Goal: Check status: Check status

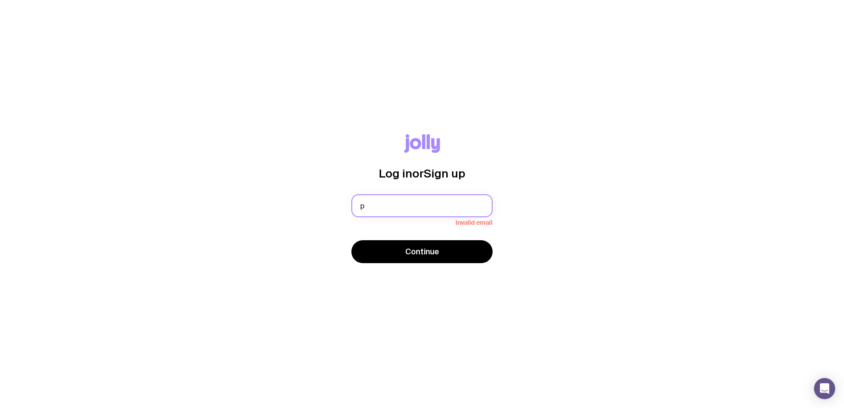
type input "[EMAIL_ADDRESS][DOMAIN_NAME]"
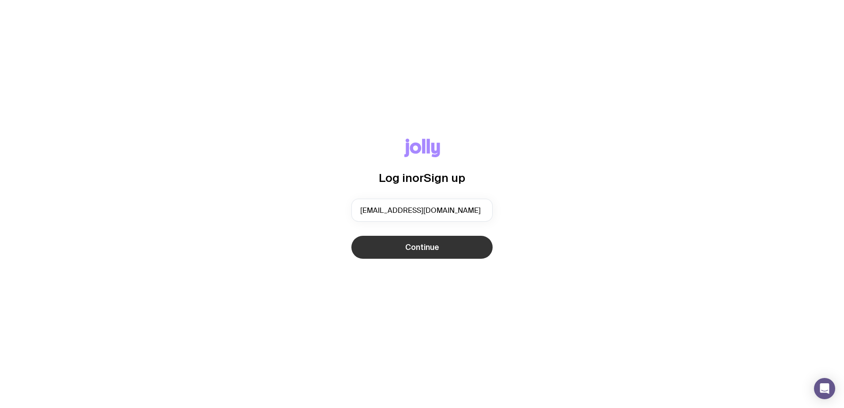
click at [401, 251] on button "Continue" at bounding box center [422, 247] width 141 height 23
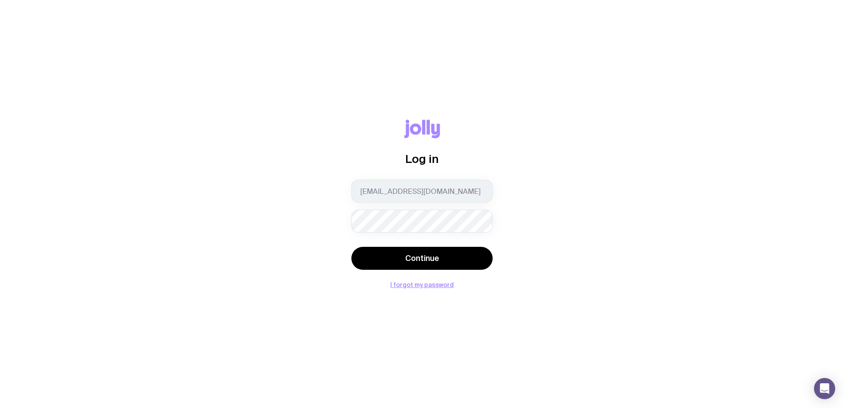
click at [315, 203] on div "Log in [EMAIL_ADDRESS][DOMAIN_NAME] Continue I forgot my password" at bounding box center [422, 204] width 802 height 168
click at [306, 207] on div "Log in [EMAIL_ADDRESS][DOMAIN_NAME] Continue I forgot my password" at bounding box center [422, 204] width 802 height 168
click at [423, 268] on button "Continue" at bounding box center [422, 258] width 141 height 23
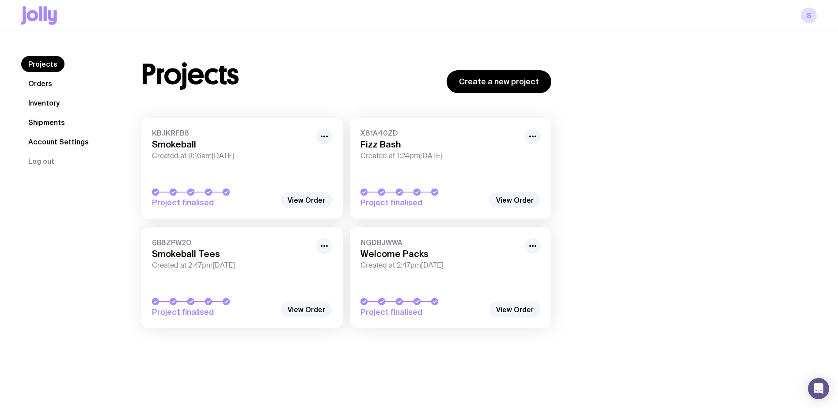
click at [35, 84] on link "Orders" at bounding box center [40, 84] width 38 height 16
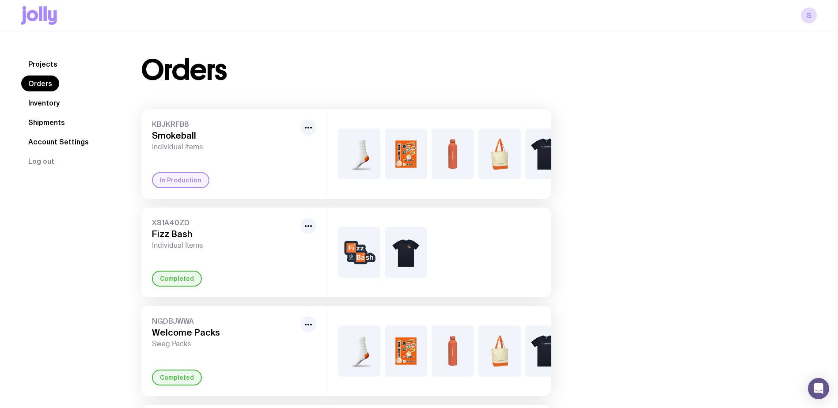
click at [45, 121] on link "Shipments" at bounding box center [46, 122] width 51 height 16
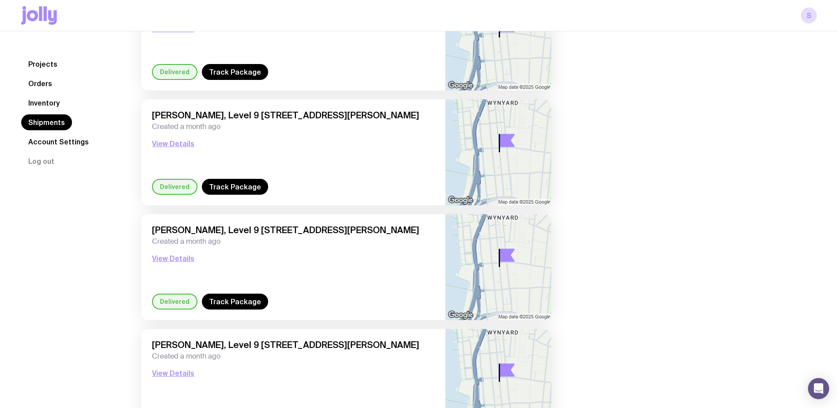
scroll to position [1137, 0]
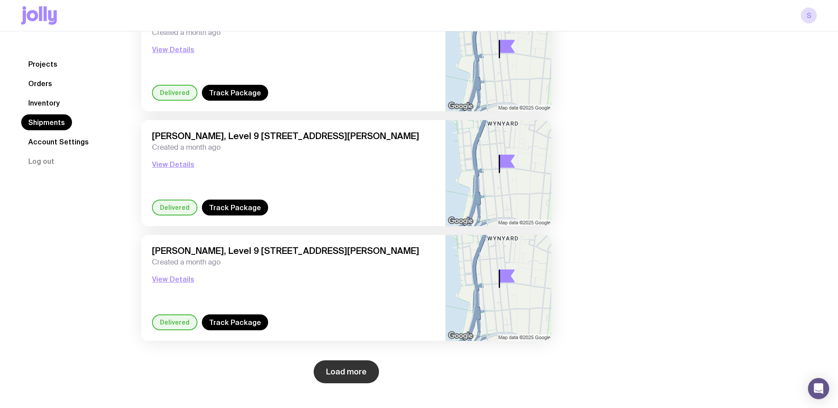
click at [345, 382] on button "Load more" at bounding box center [346, 371] width 65 height 23
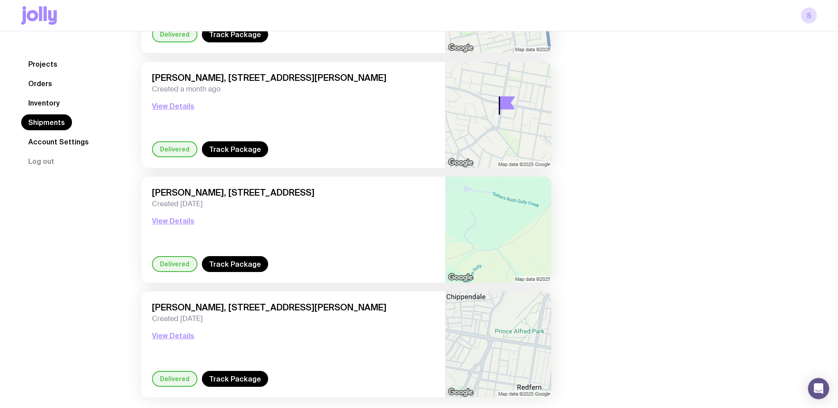
scroll to position [2515, 0]
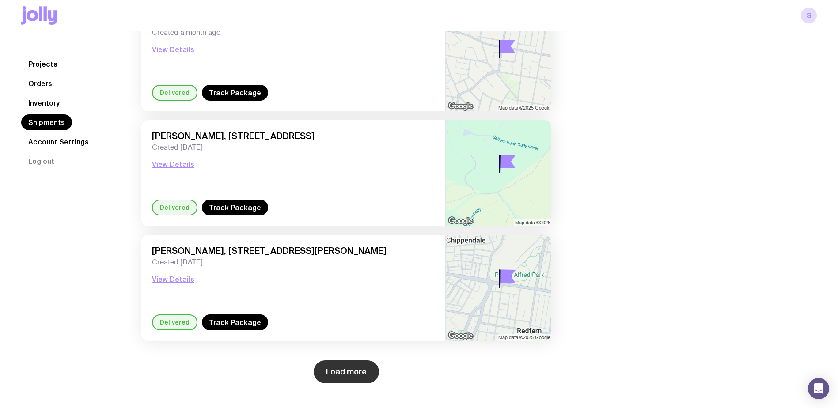
click at [338, 372] on button "Load more" at bounding box center [346, 371] width 65 height 23
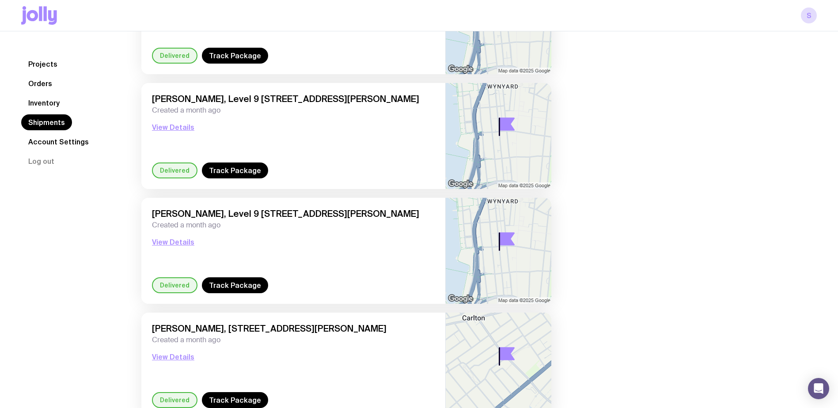
scroll to position [1846, 0]
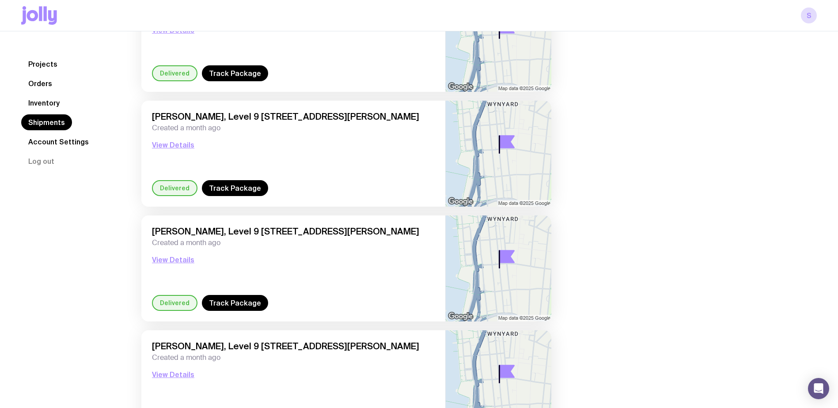
click at [43, 83] on link "Orders" at bounding box center [40, 84] width 38 height 16
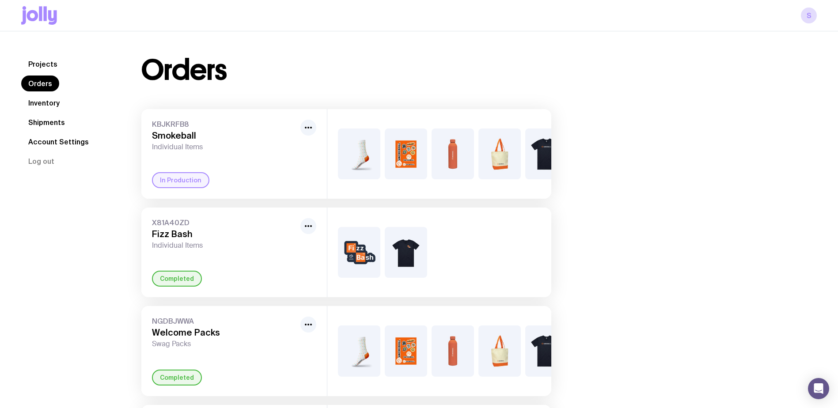
click at [35, 122] on link "Shipments" at bounding box center [46, 122] width 51 height 16
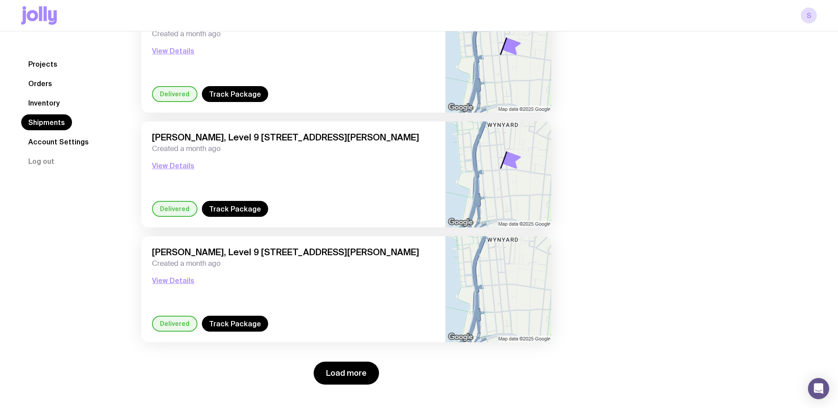
scroll to position [1137, 0]
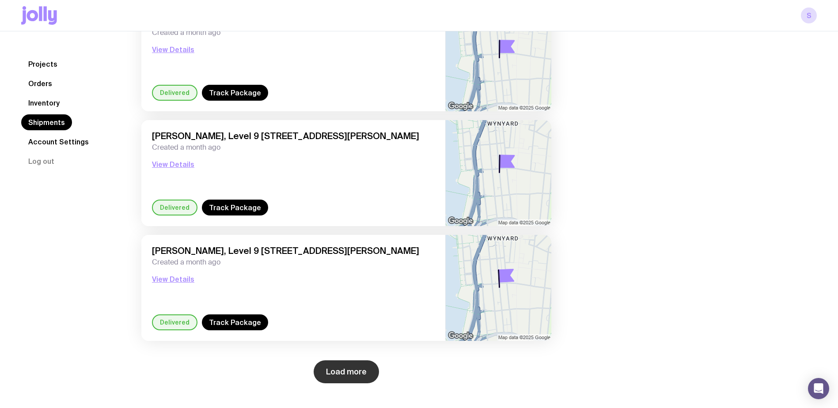
click at [330, 372] on button "Load more" at bounding box center [346, 371] width 65 height 23
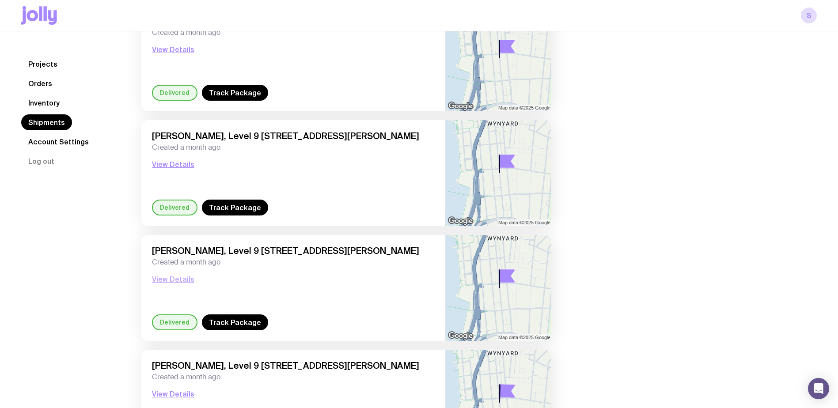
click at [164, 276] on button "View Details" at bounding box center [173, 279] width 42 height 11
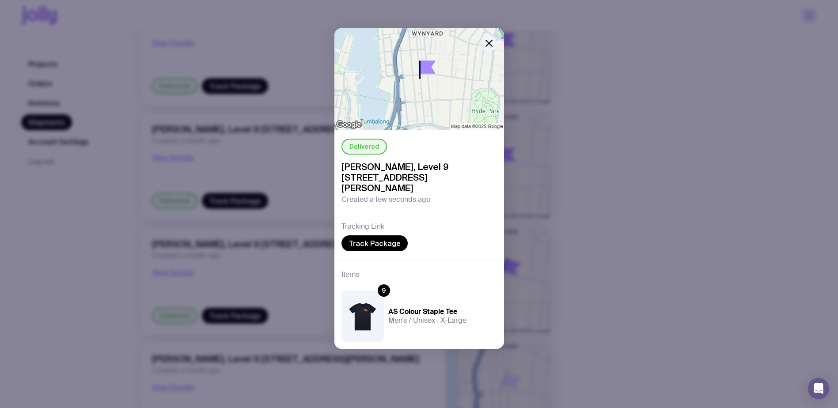
scroll to position [1358, 0]
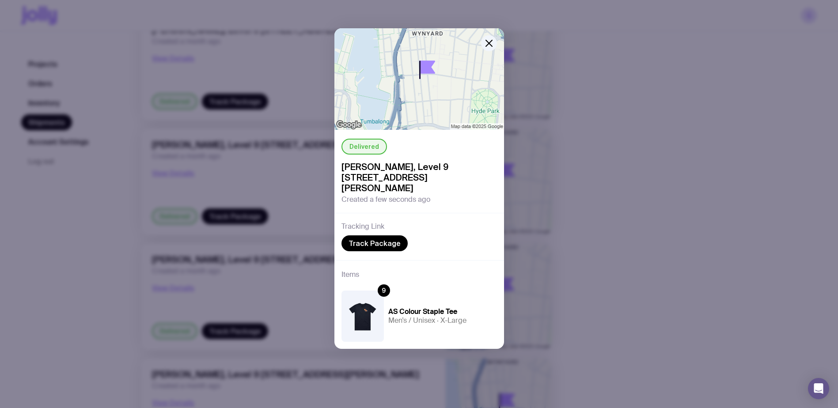
click at [40, 276] on div "Delivered [PERSON_NAME], [STREET_ADDRESS][PERSON_NAME] Created a few seconds ag…" at bounding box center [419, 204] width 838 height 408
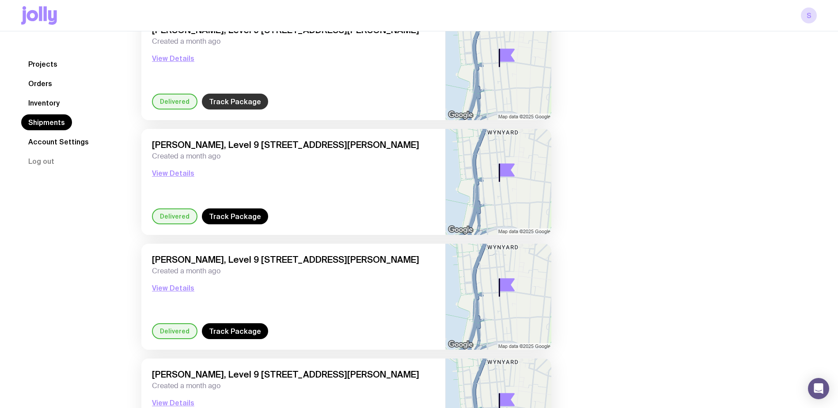
click at [219, 104] on link "Track Package" at bounding box center [235, 102] width 66 height 16
click at [170, 57] on button "View Details" at bounding box center [173, 58] width 42 height 11
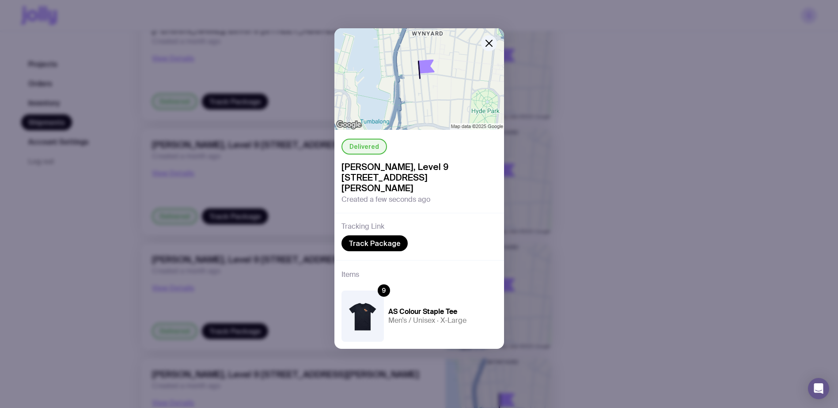
scroll to position [1667, 0]
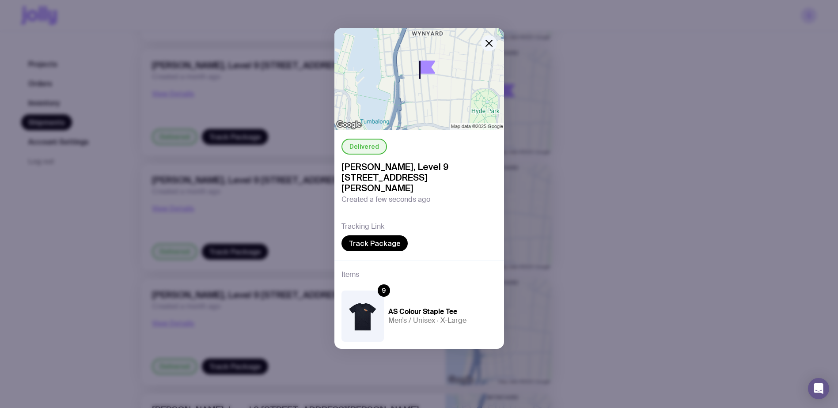
click at [636, 247] on div "Delivered [PERSON_NAME], [STREET_ADDRESS][PERSON_NAME] Created a few seconds ag…" at bounding box center [419, 204] width 838 height 408
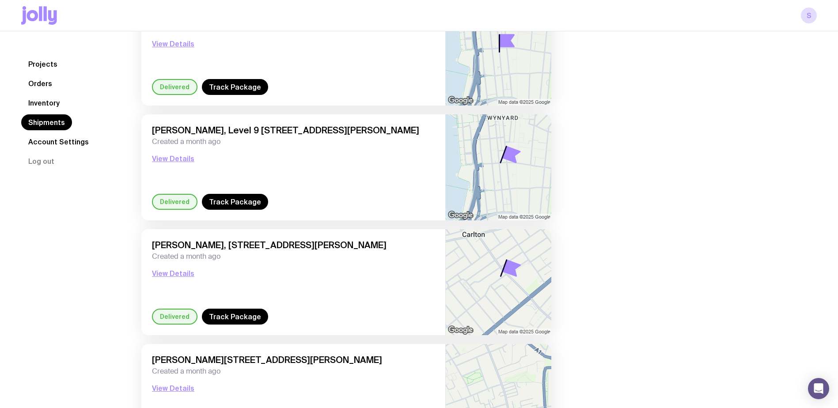
scroll to position [2065, 0]
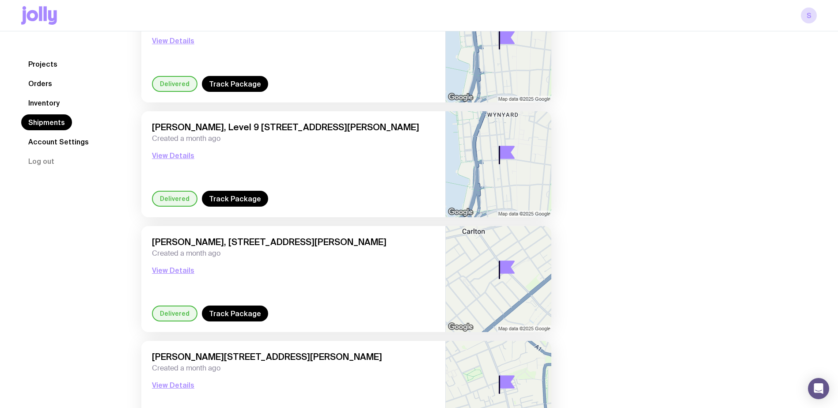
drag, startPoint x: 310, startPoint y: 284, endPoint x: 558, endPoint y: 276, distance: 248.3
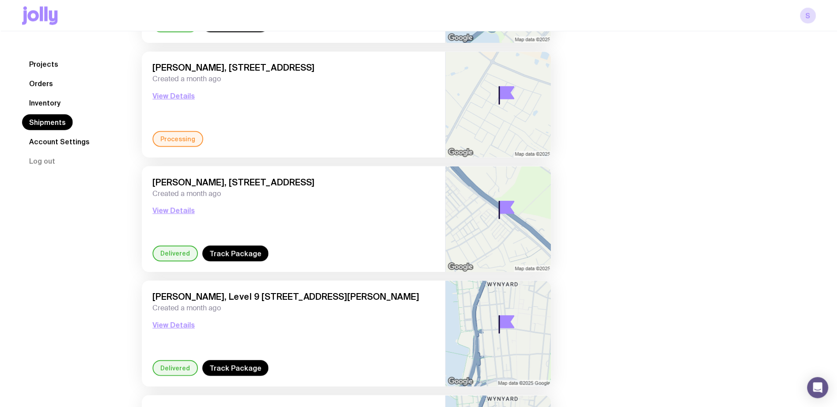
scroll to position [517, 0]
